Goal: Information Seeking & Learning: Learn about a topic

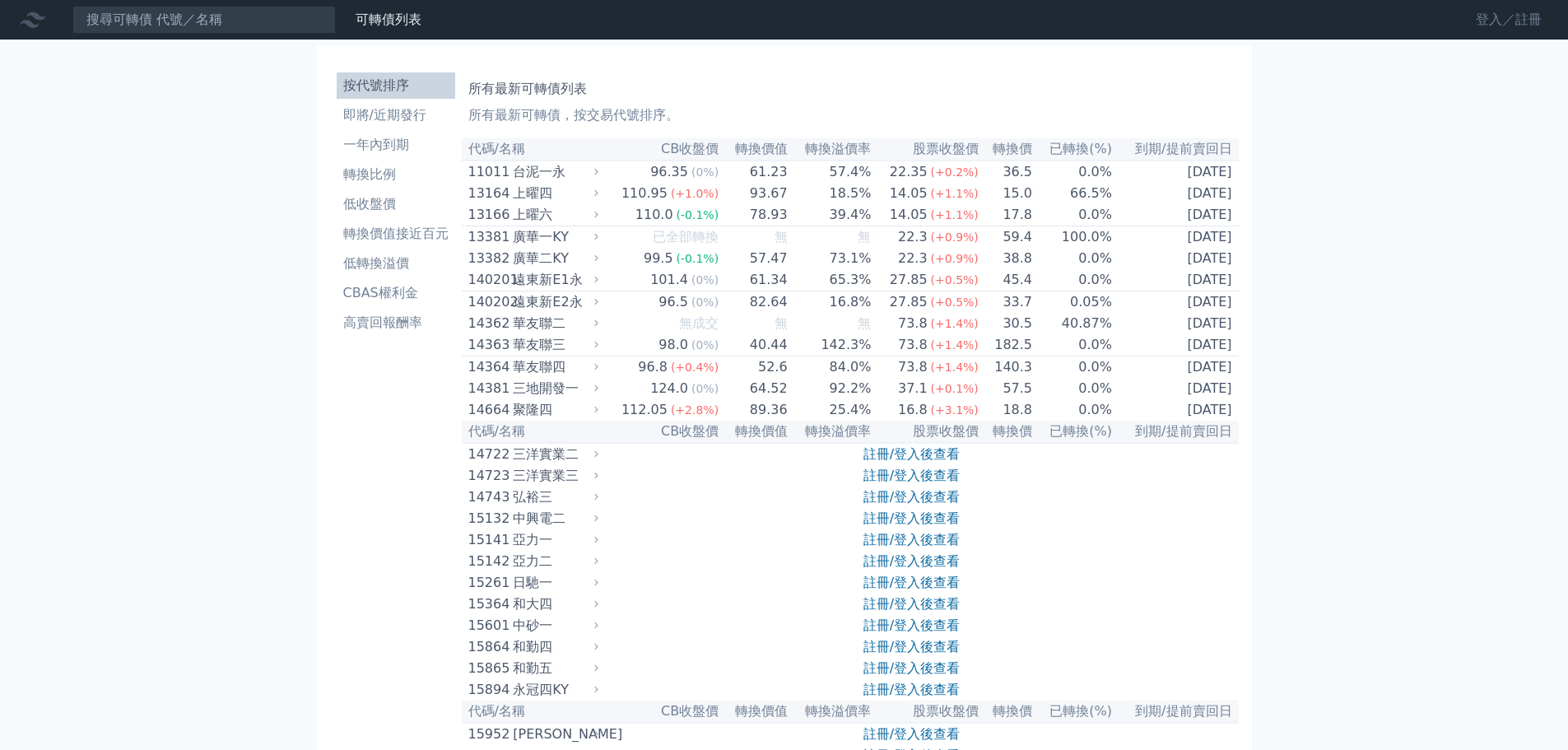
click at [1512, 24] on link "登入／註冊" at bounding box center [1509, 19] width 92 height 26
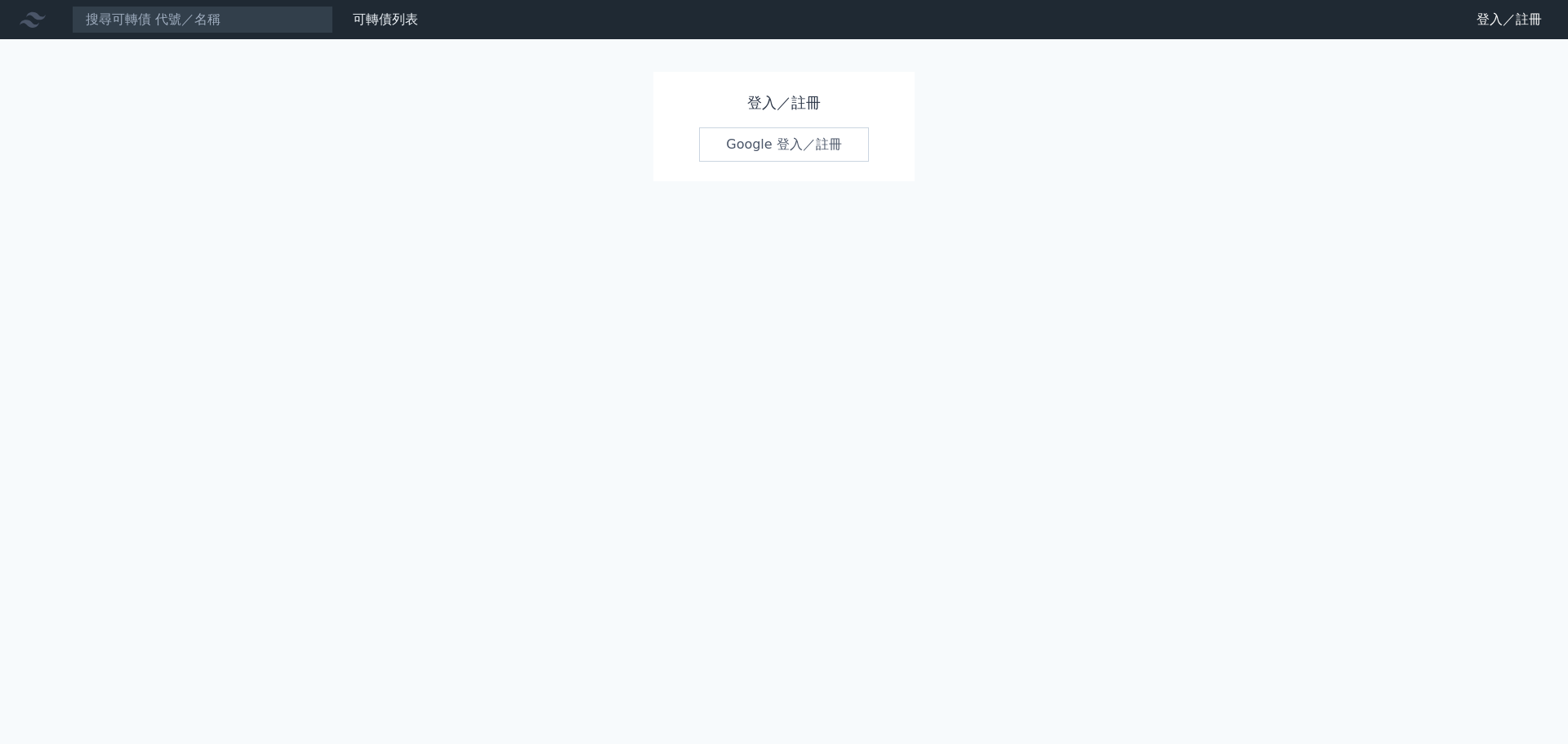
click at [822, 130] on link "Google 登入／註冊" at bounding box center [784, 144] width 170 height 34
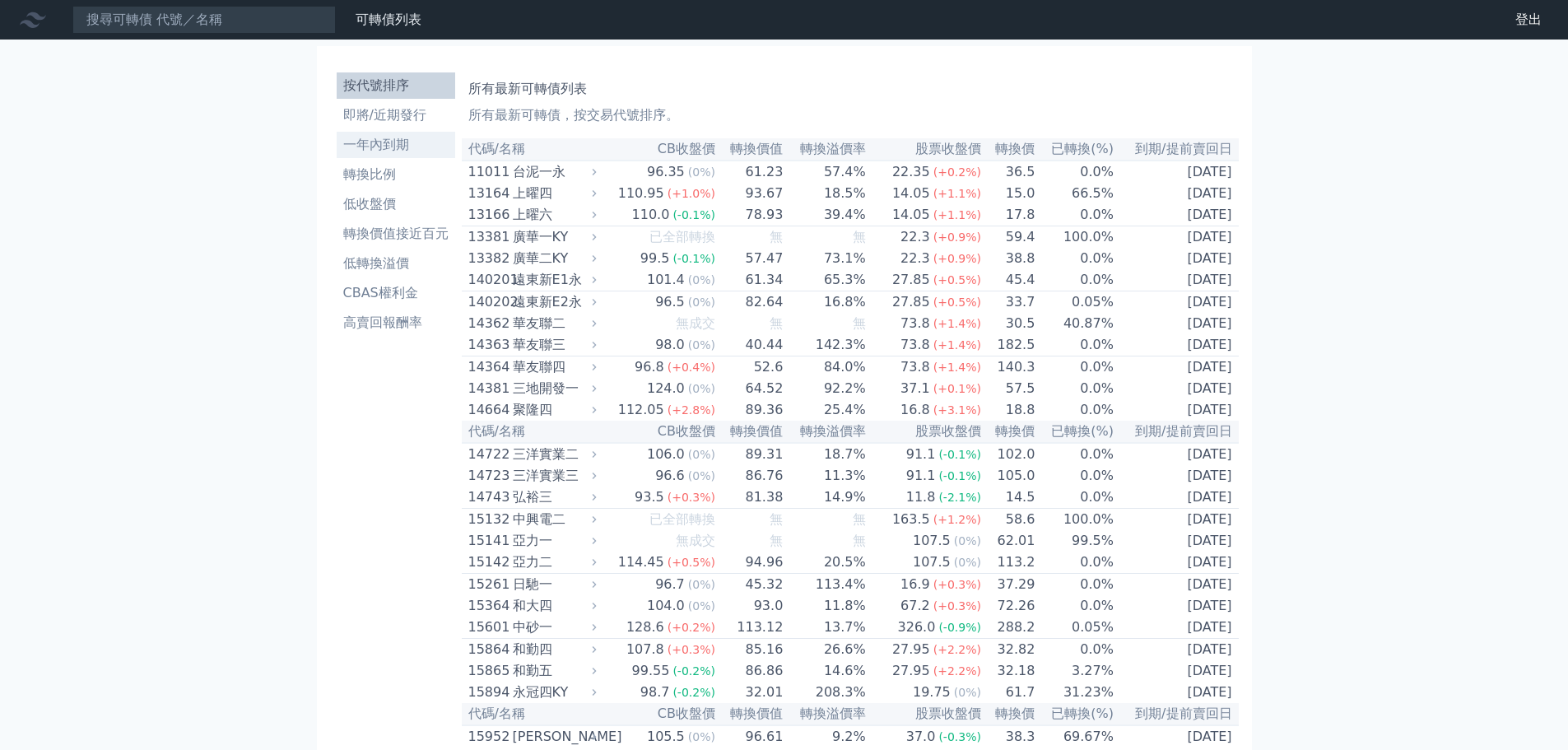
click at [389, 149] on li "一年內到期" at bounding box center [396, 145] width 118 height 19
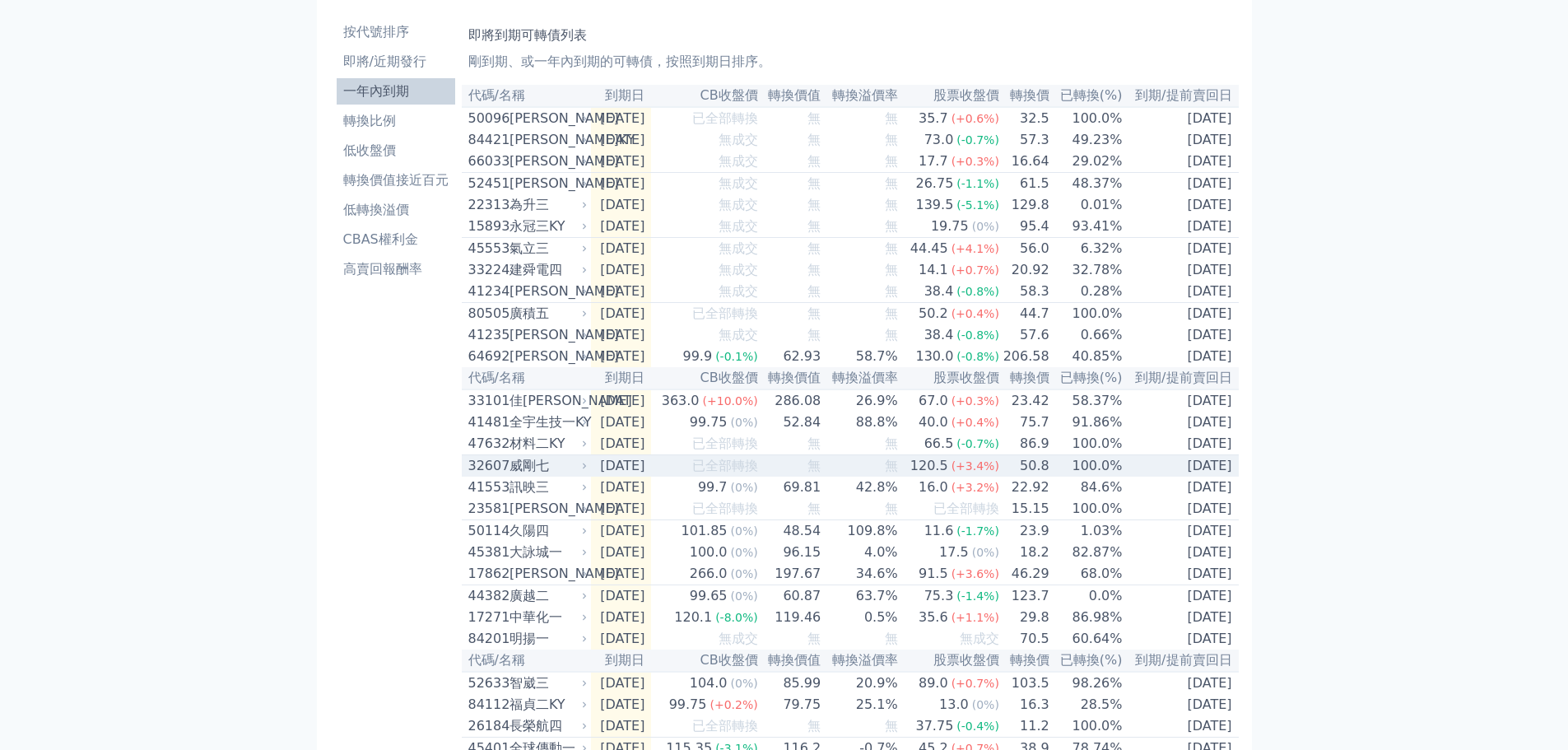
scroll to position [82, 0]
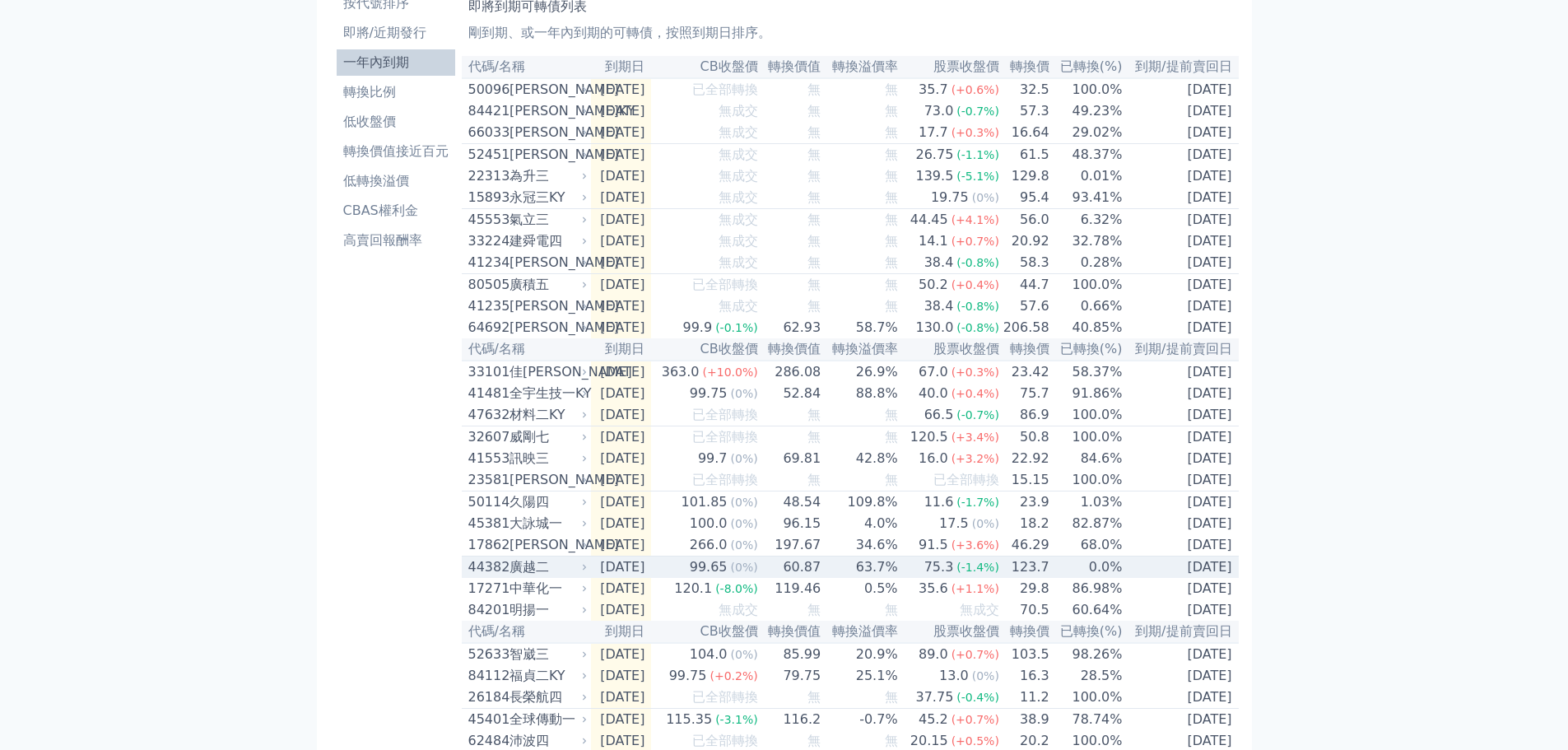
click at [583, 572] on icon at bounding box center [584, 566] width 10 height 10
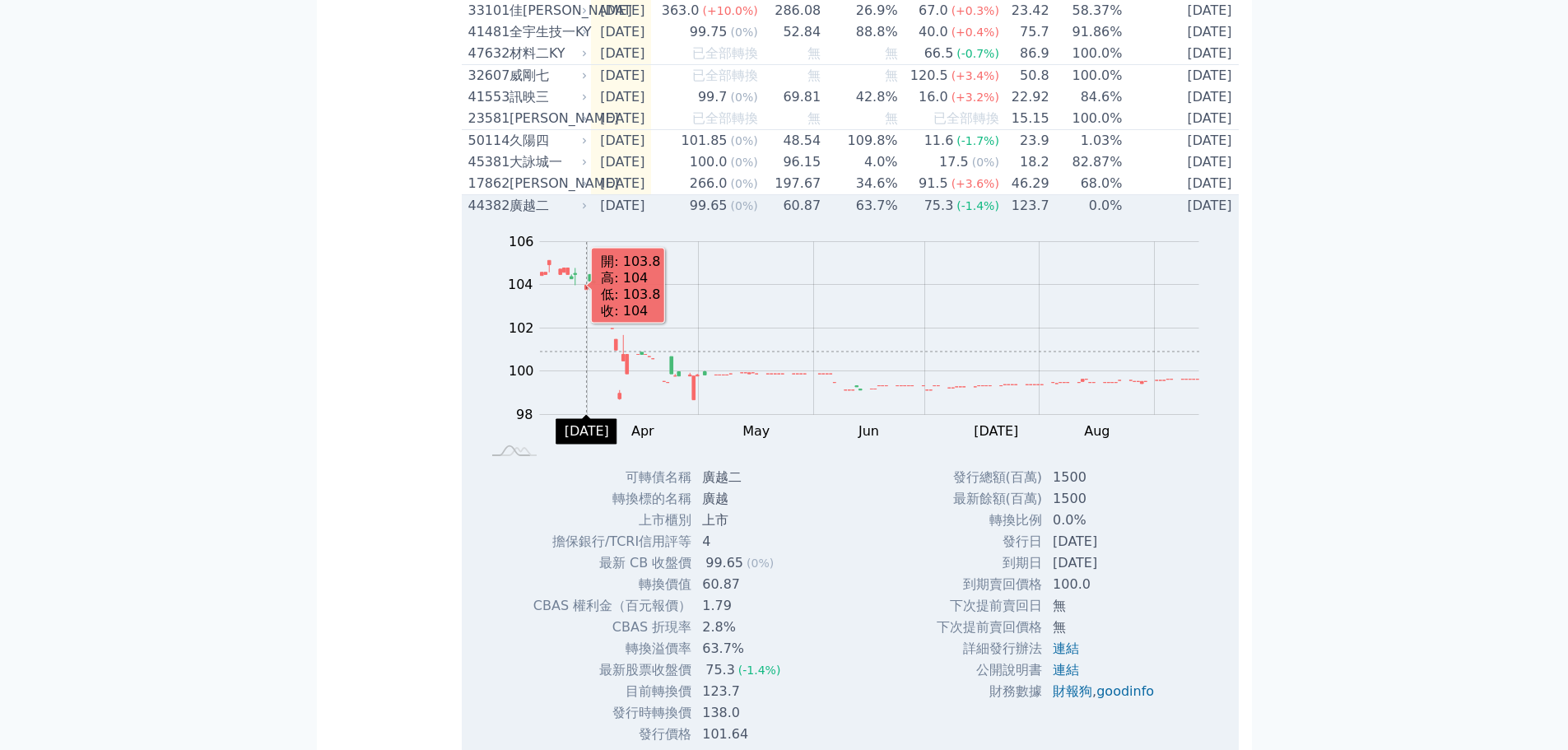
scroll to position [494, 0]
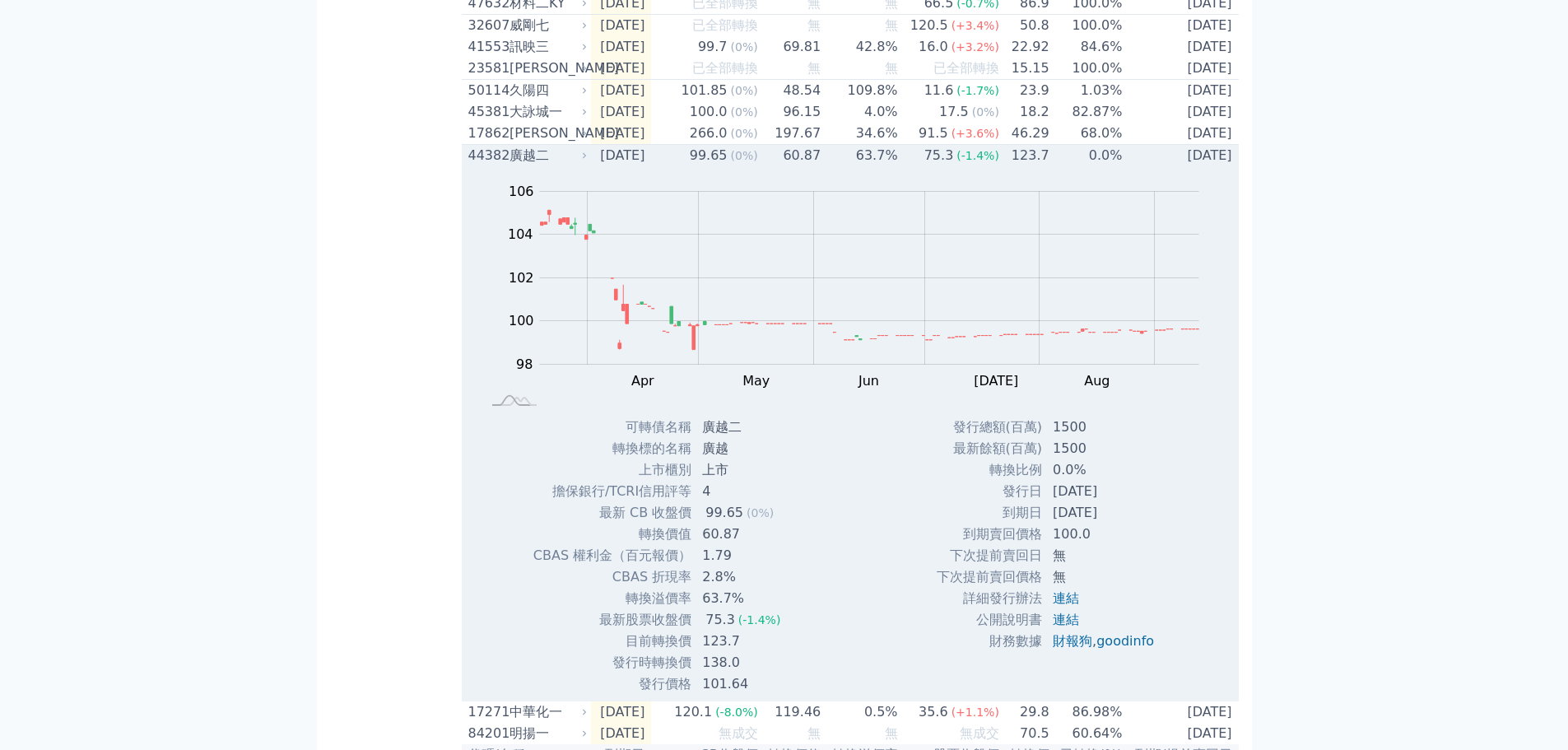
click at [579, 166] on div "廣越二" at bounding box center [546, 155] width 75 height 19
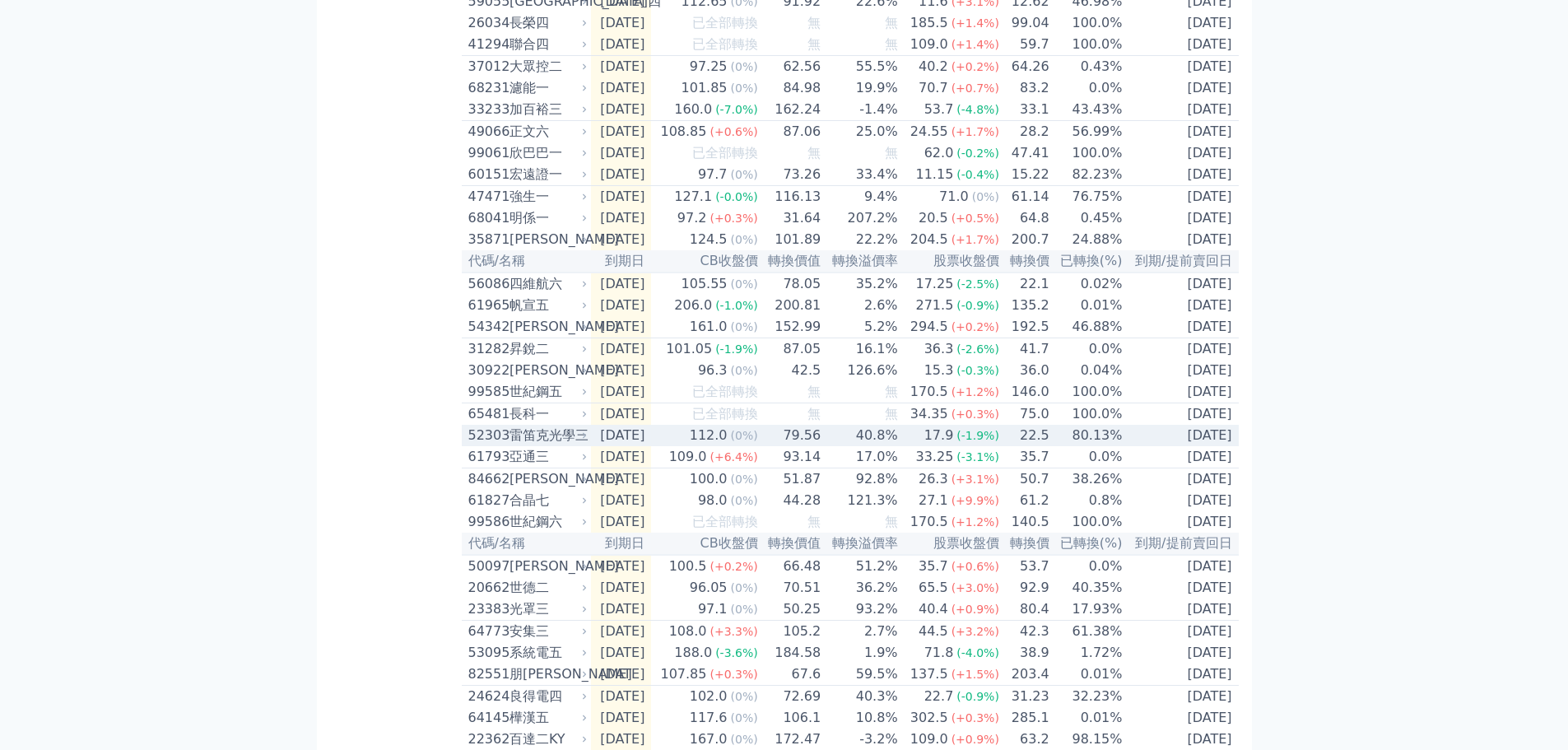
scroll to position [1894, 0]
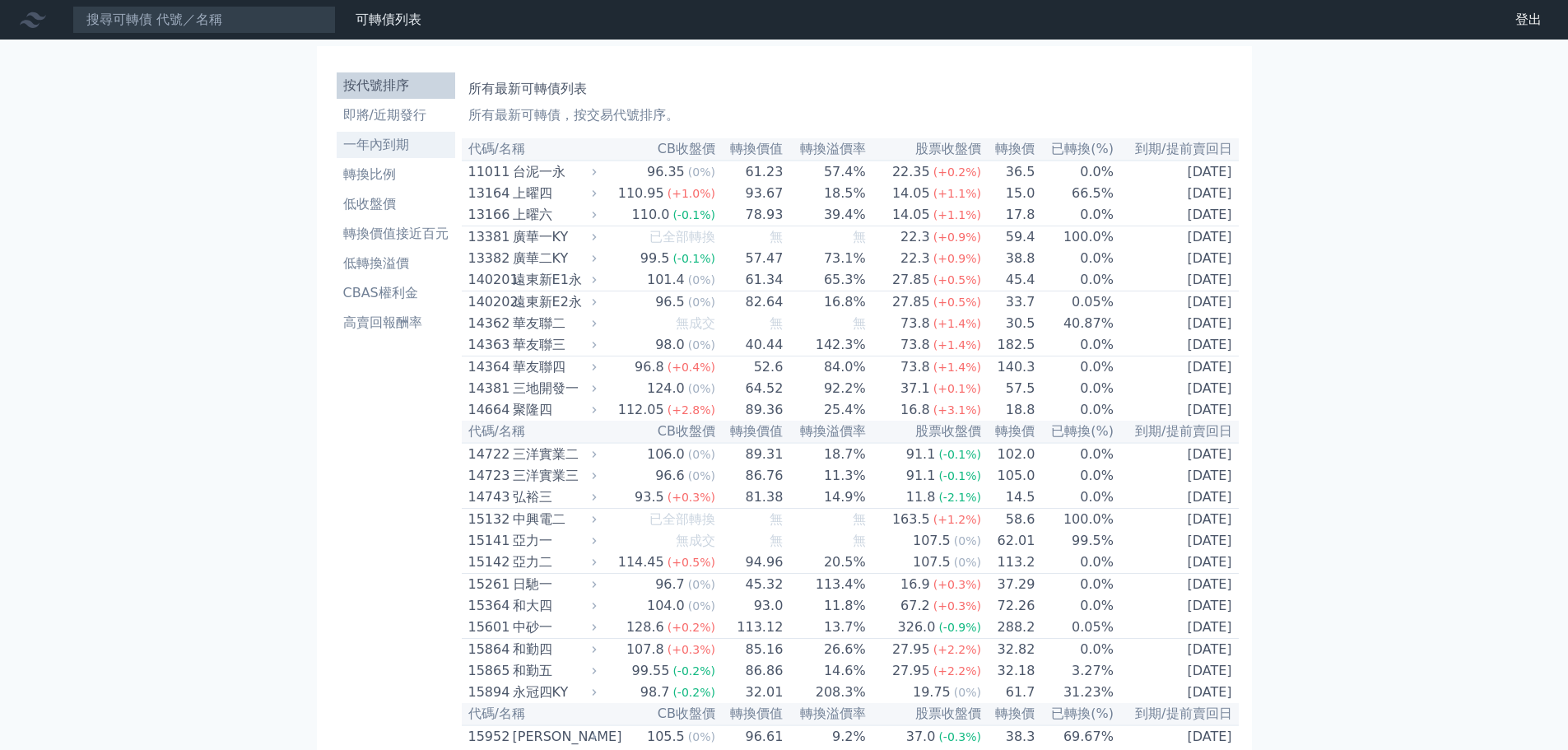
click at [393, 151] on li "一年內到期" at bounding box center [396, 145] width 118 height 19
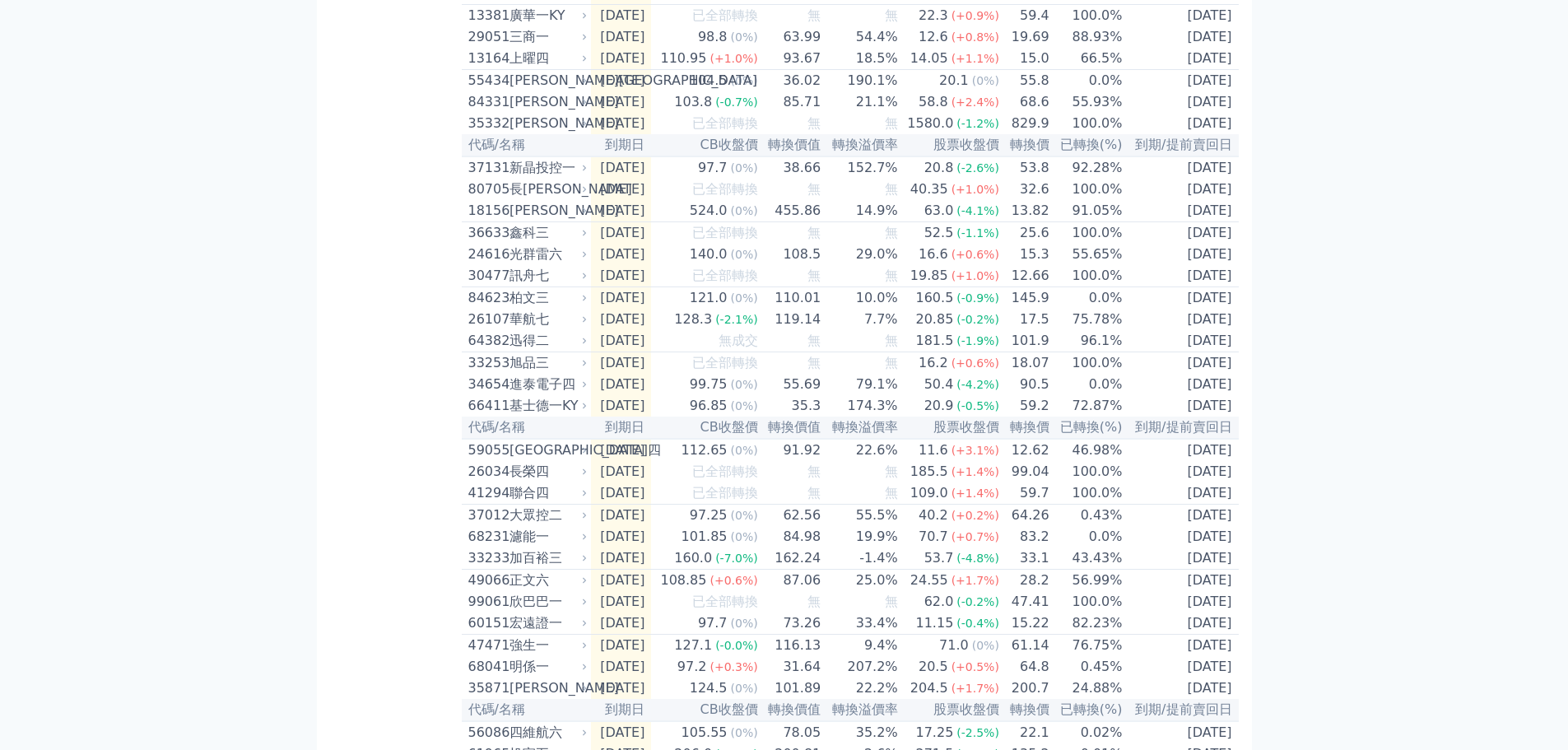
scroll to position [1481, 0]
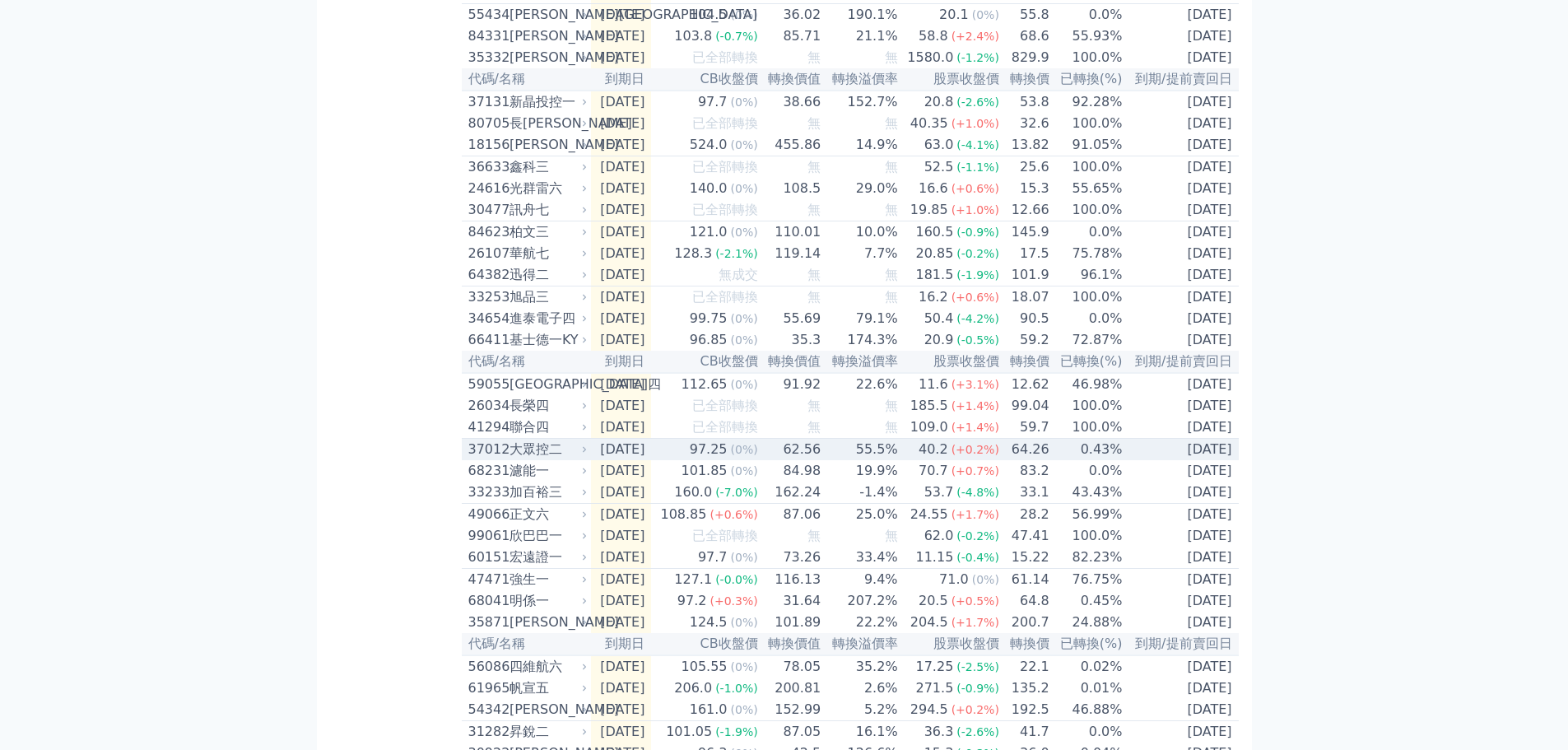
click at [530, 460] on div "大眾控二" at bounding box center [546, 449] width 75 height 19
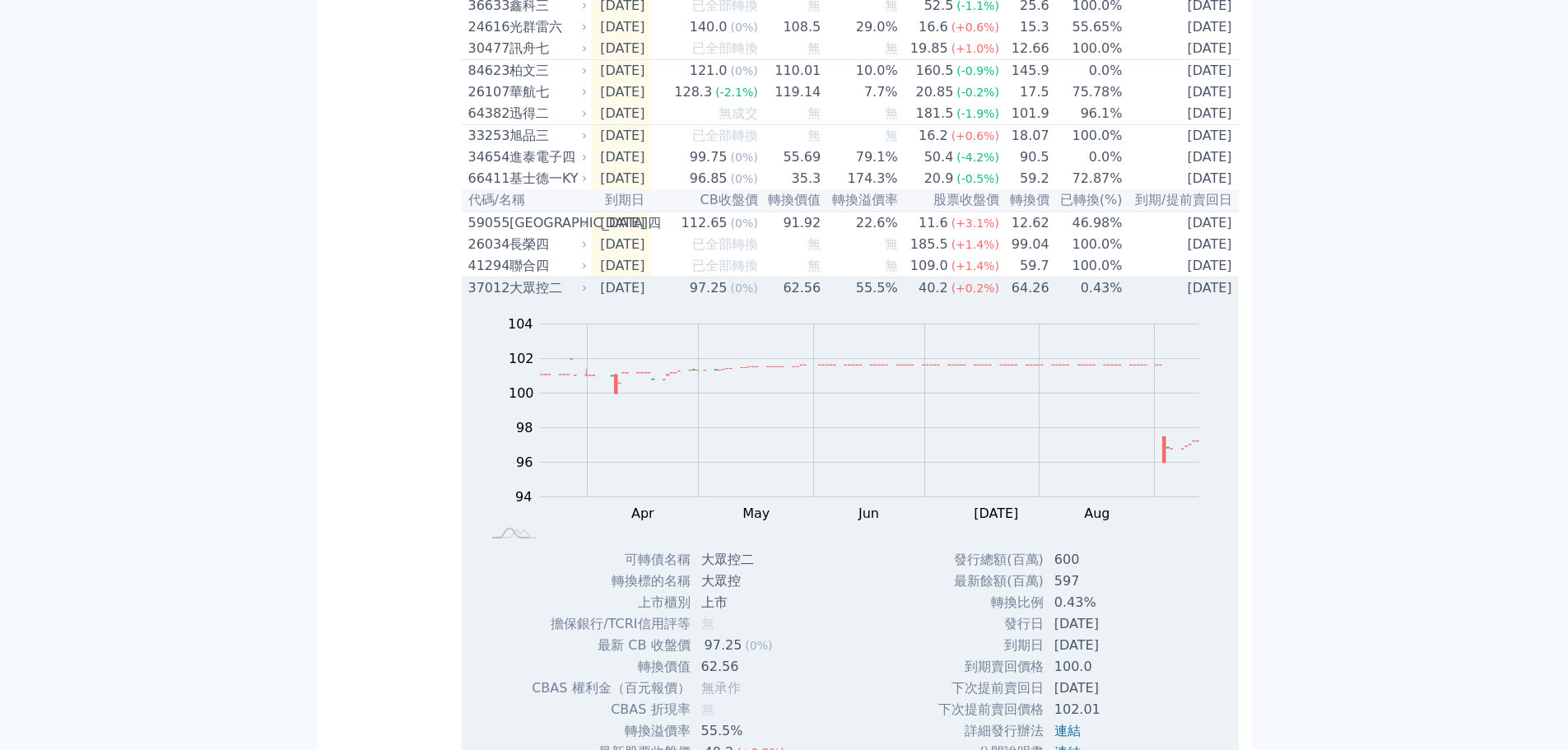
scroll to position [1894, 0]
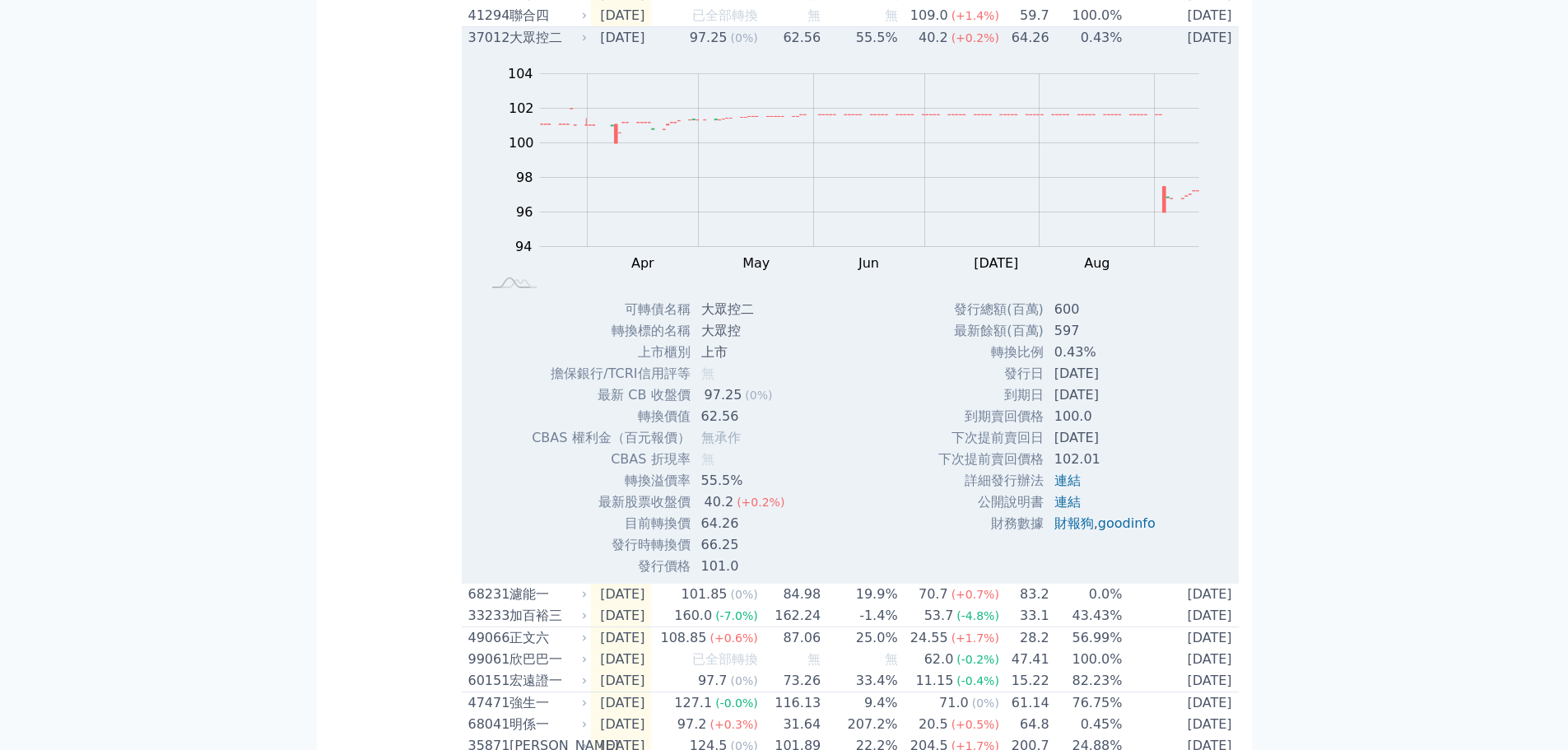
click at [571, 48] on div "大眾控二" at bounding box center [546, 38] width 75 height 19
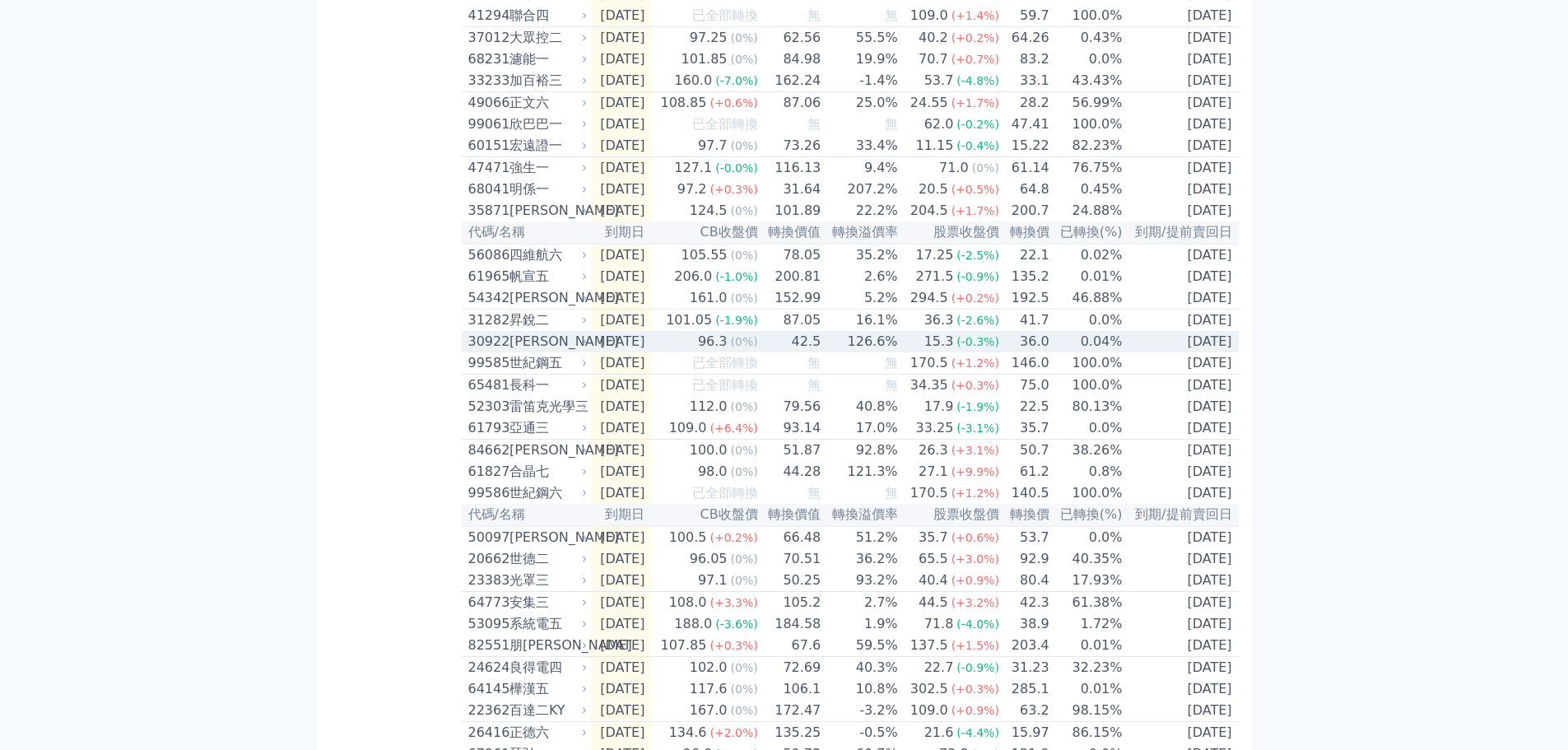
click at [583, 347] on icon at bounding box center [584, 341] width 10 height 10
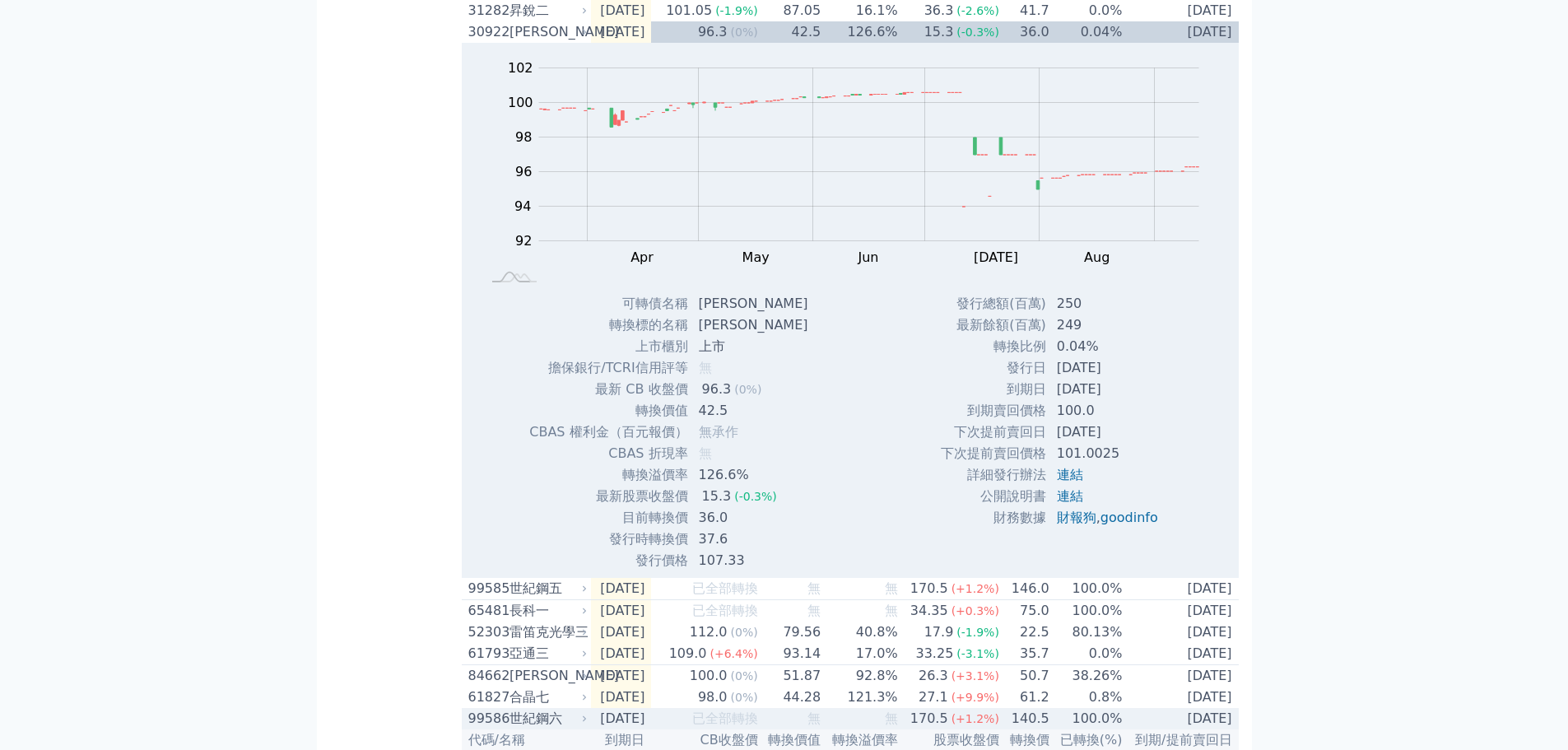
scroll to position [2141, 0]
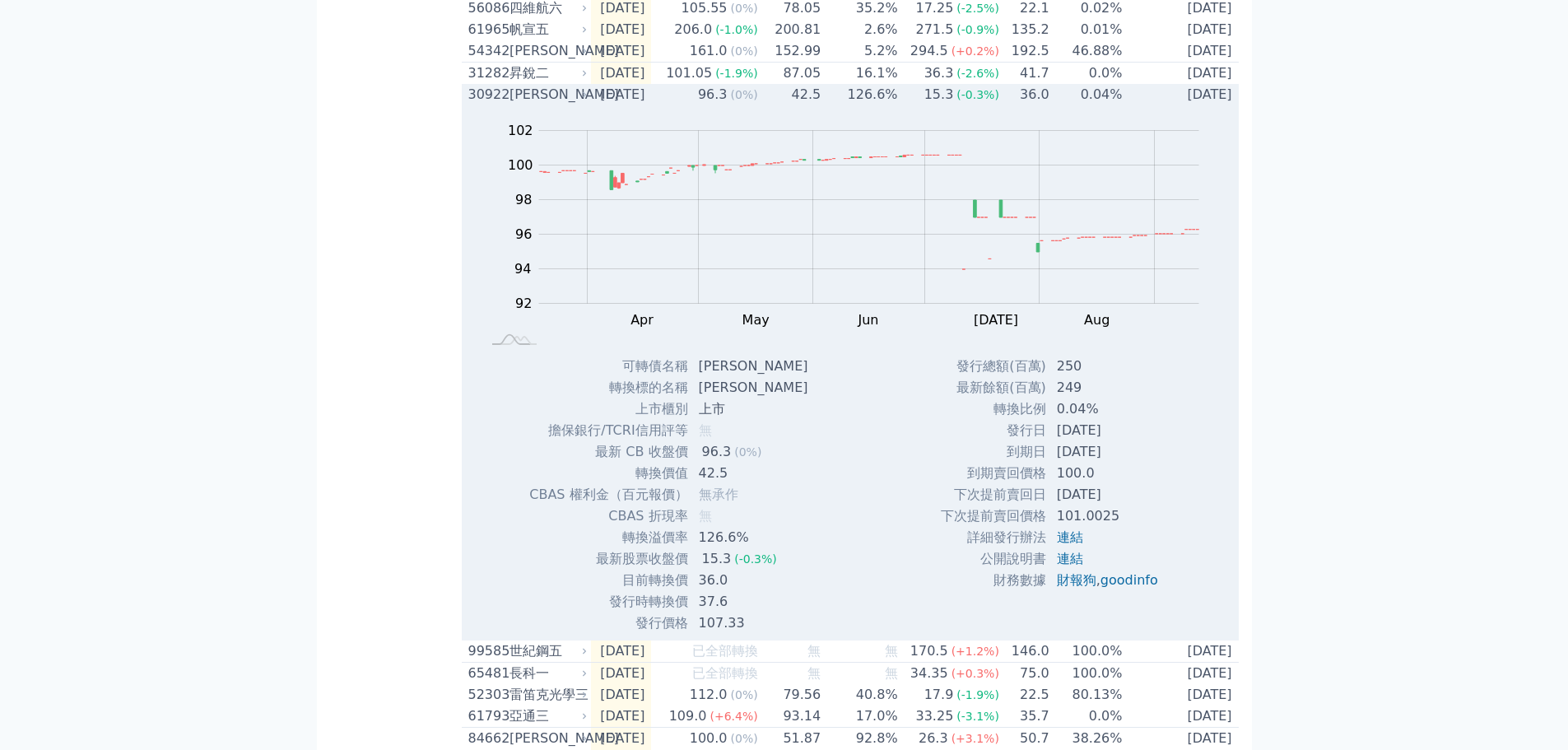
click at [568, 104] on div "[PERSON_NAME]" at bounding box center [546, 94] width 75 height 19
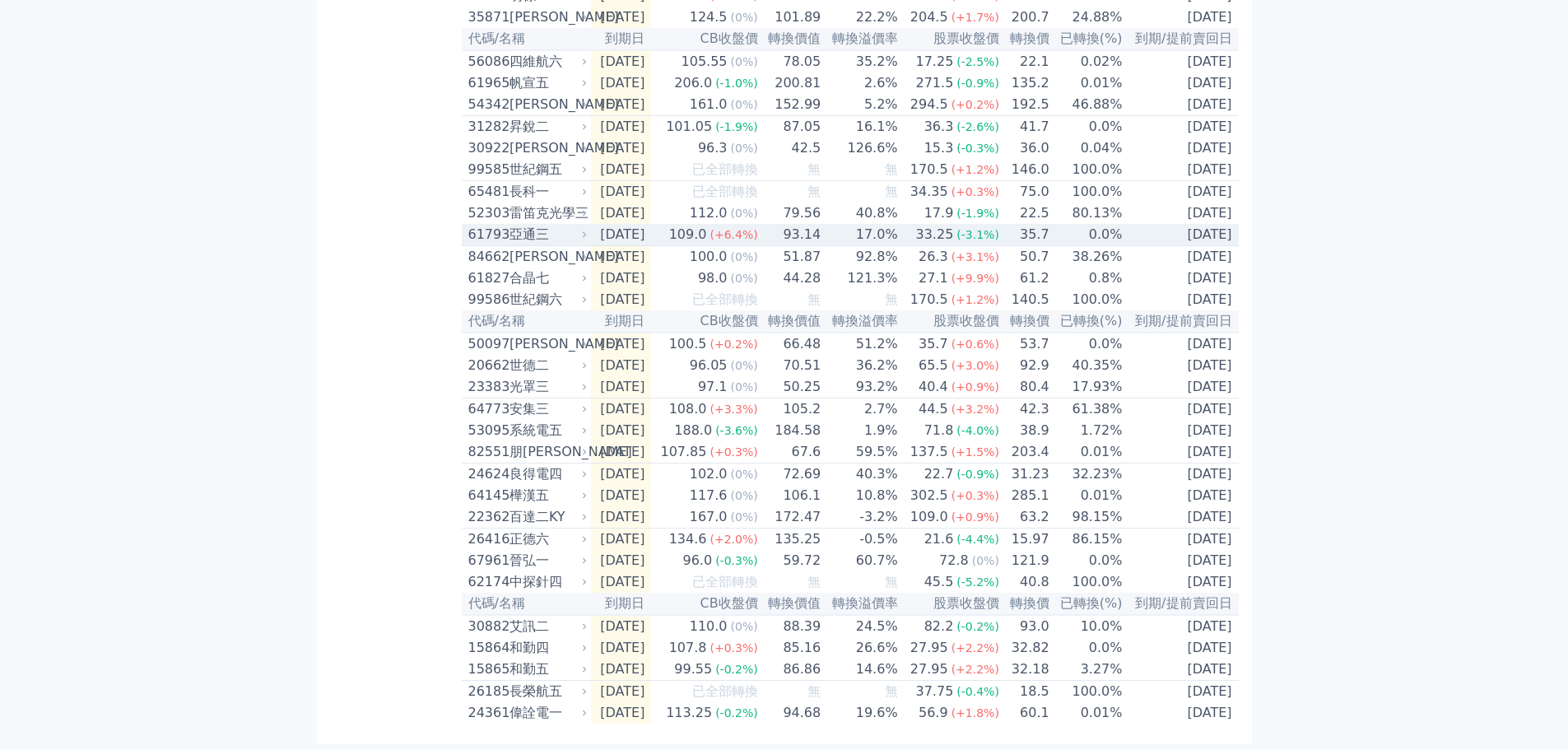
click at [580, 244] on div "亞通三" at bounding box center [546, 235] width 75 height 19
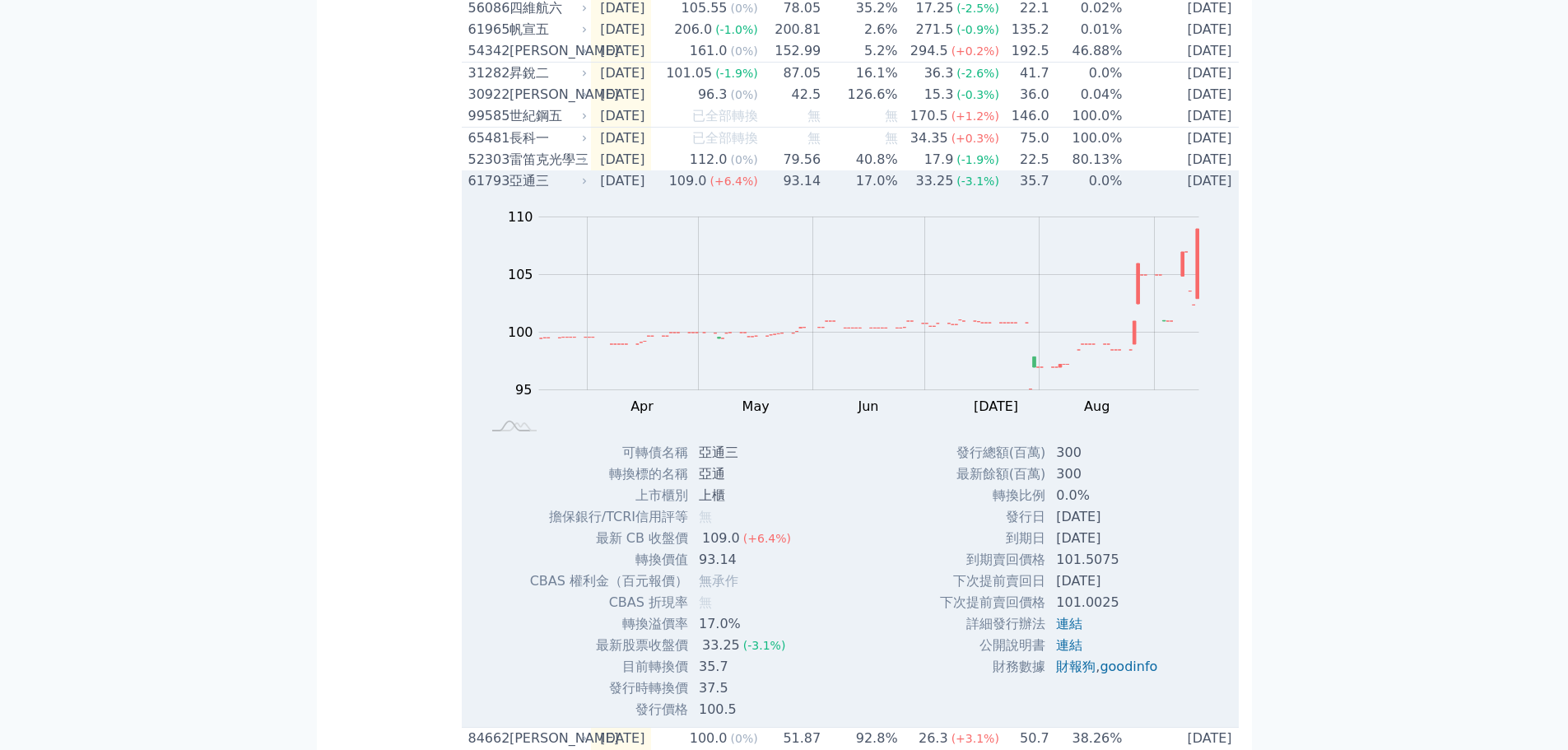
click at [580, 191] on div "亞通三" at bounding box center [546, 181] width 75 height 19
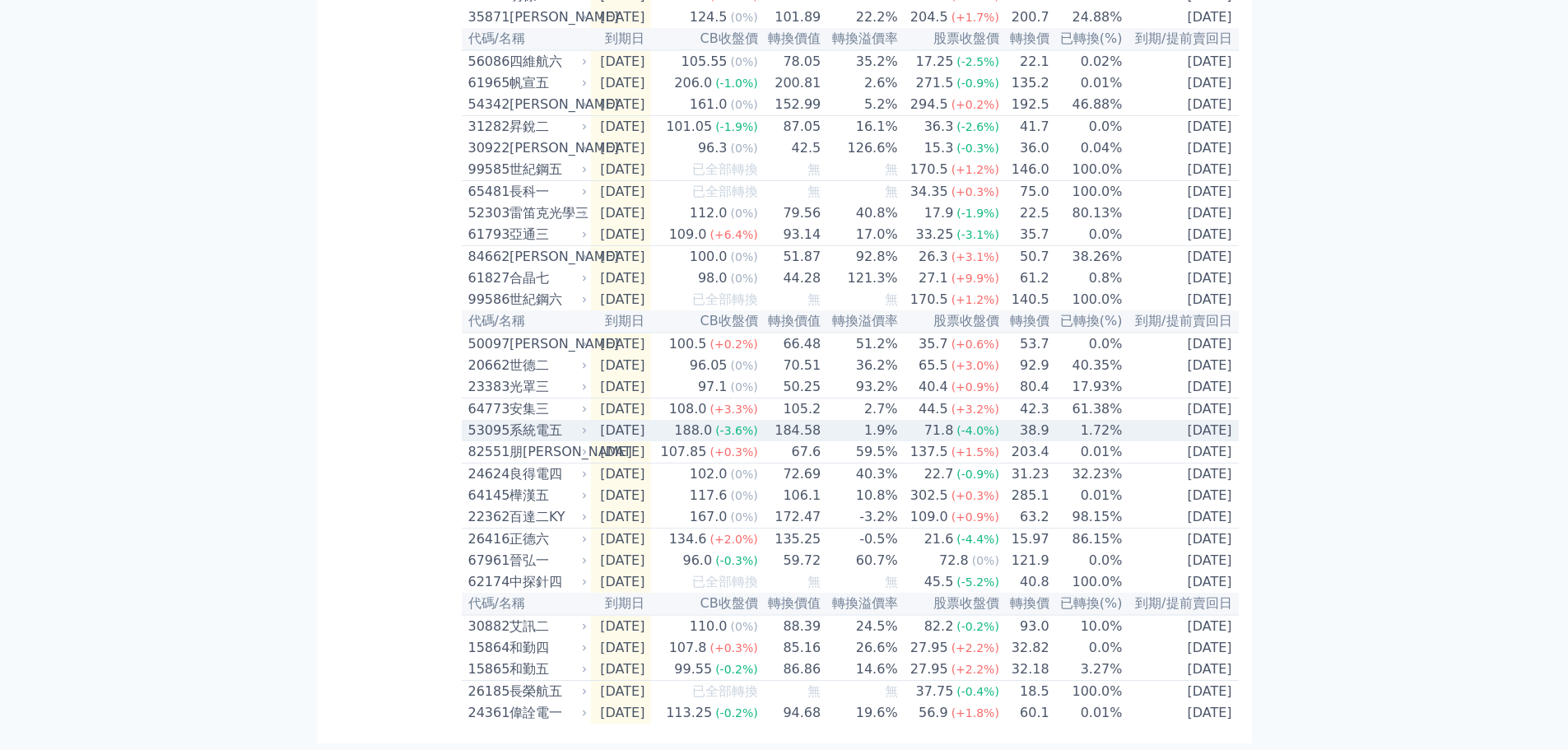
scroll to position [2289, 0]
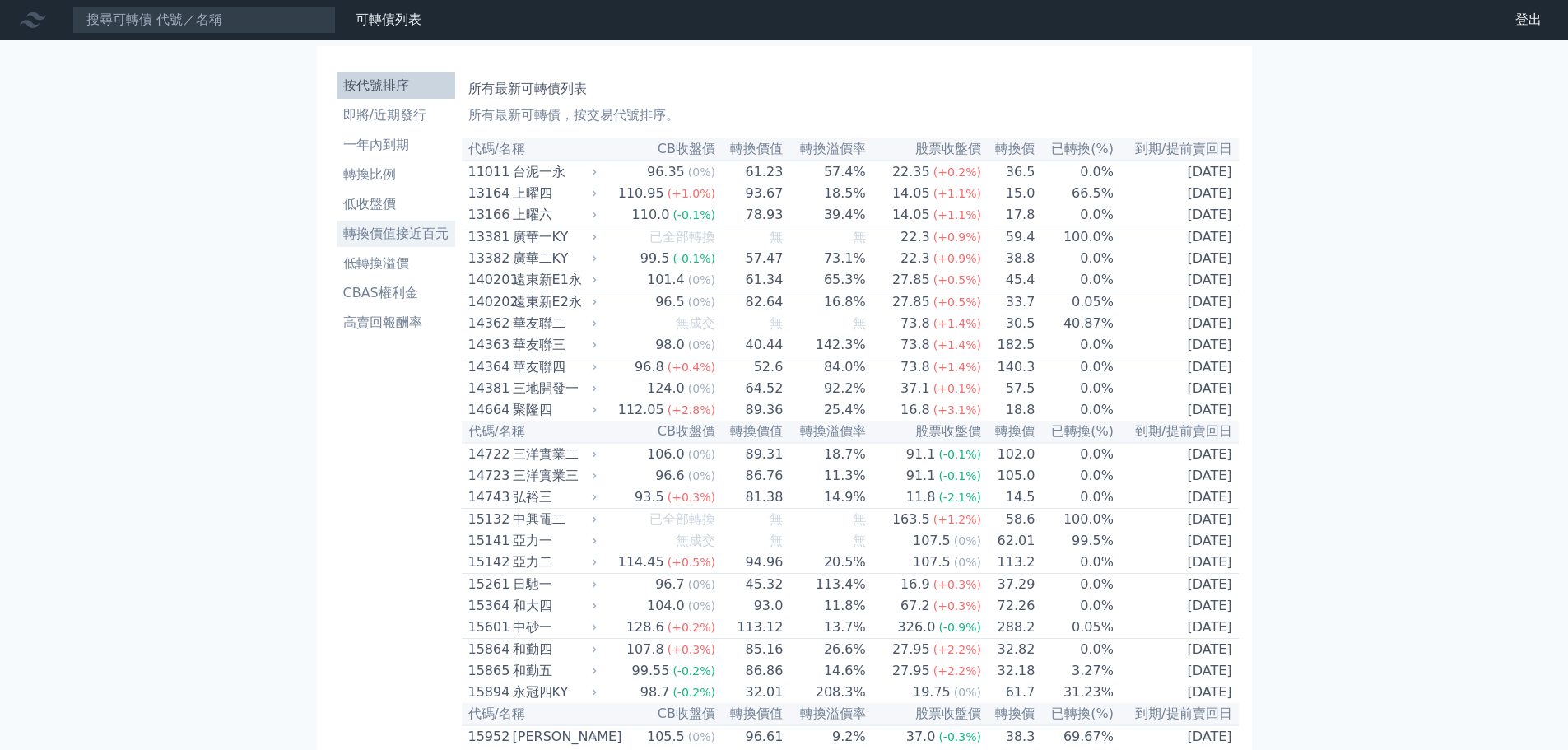
click at [367, 237] on li "轉換價值接近百元" at bounding box center [396, 234] width 118 height 19
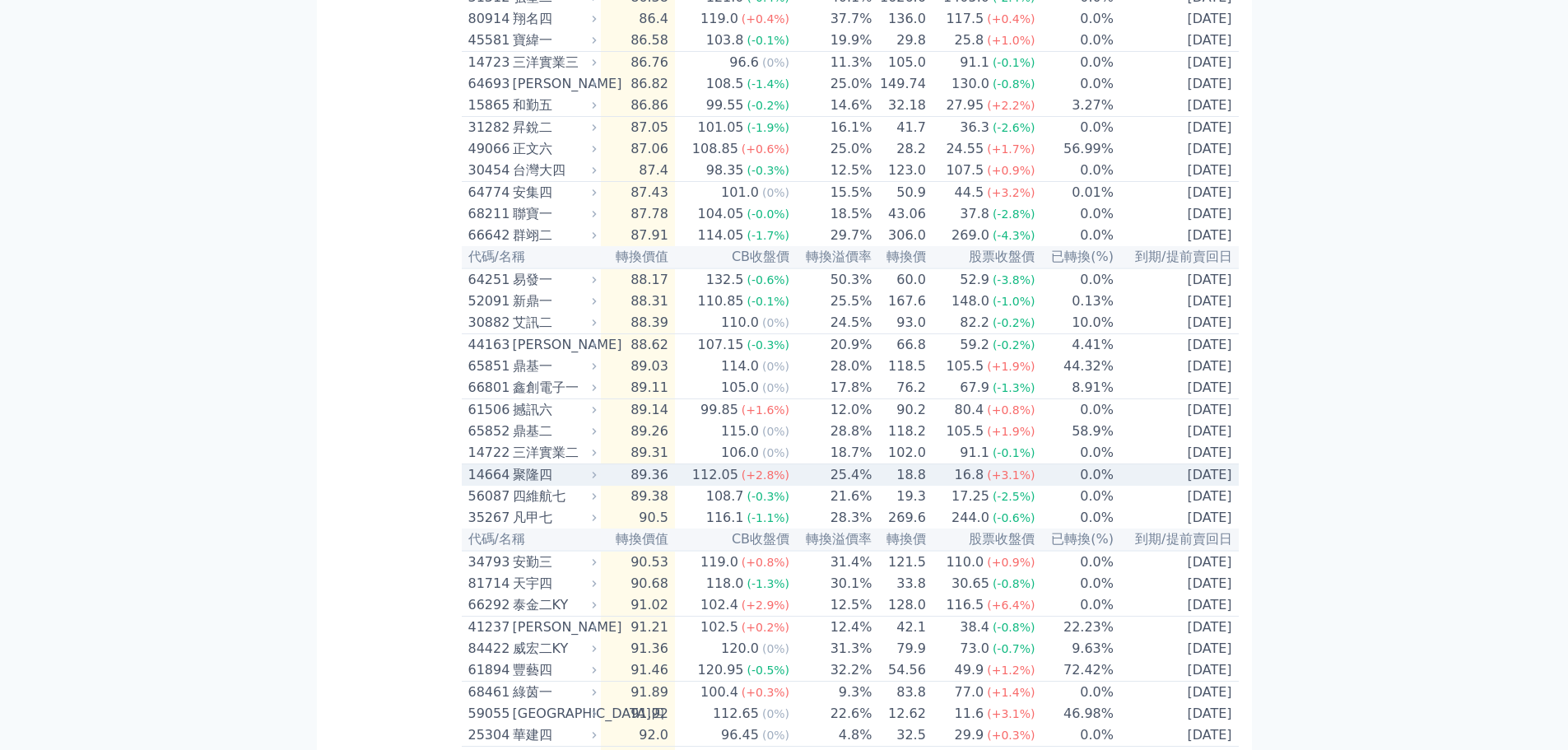
scroll to position [741, 0]
